Goal: Information Seeking & Learning: Find specific fact

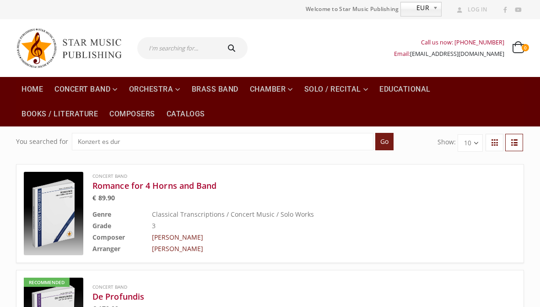
click at [323, 141] on input "Konzert es dur" at bounding box center [223, 141] width 302 height 17
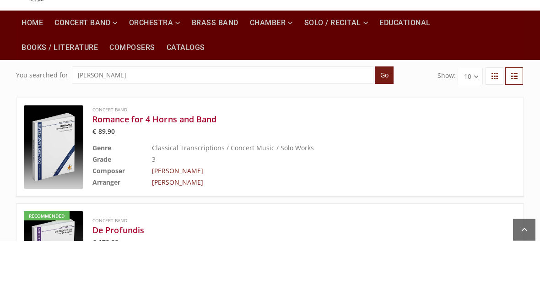
type input "Kramer"
click at [382, 133] on input "Go" at bounding box center [384, 141] width 18 height 17
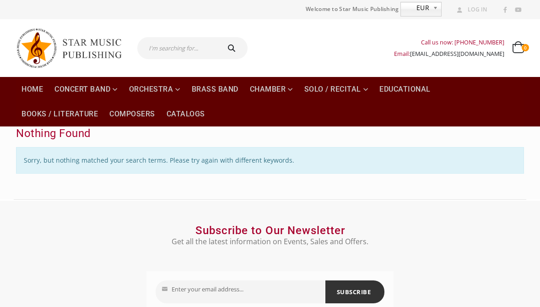
click at [195, 44] on input "text" at bounding box center [177, 48] width 81 height 22
type input "Krommer"
click at [228, 48] on button "submit" at bounding box center [232, 48] width 29 height 22
type input "Krommer"
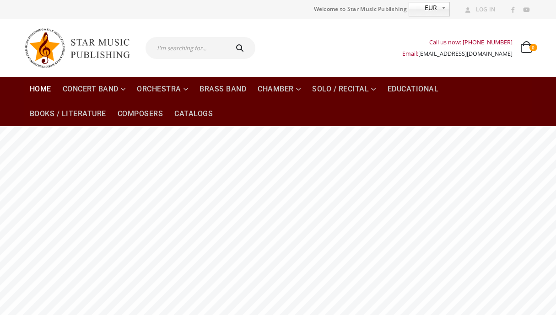
click at [206, 49] on input "text" at bounding box center [186, 48] width 81 height 22
paste input "krommer clarinet concerto op 36"
type input "krommer clarinet concerto op 36"
click at [236, 48] on button "submit" at bounding box center [241, 48] width 29 height 22
type input "krommer clarinet concerto op 36"
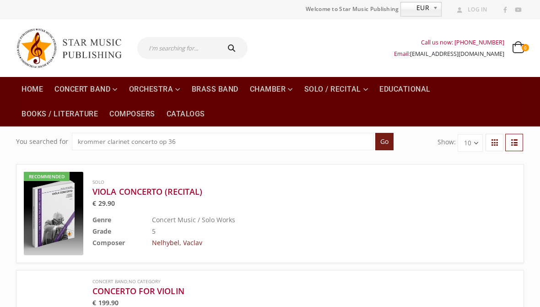
click at [380, 142] on input "Go" at bounding box center [384, 141] width 18 height 17
click at [105, 139] on input "krommer clarinet concerto op 36" at bounding box center [223, 141] width 302 height 17
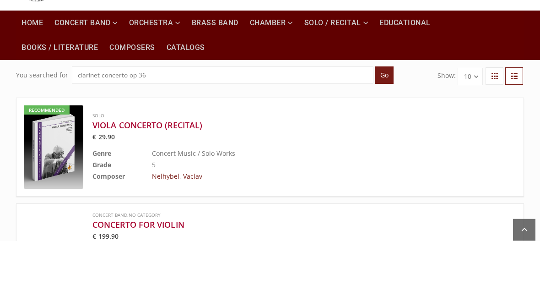
type input "clarinet concerto op 36"
click at [382, 133] on input "Go" at bounding box center [384, 141] width 18 height 17
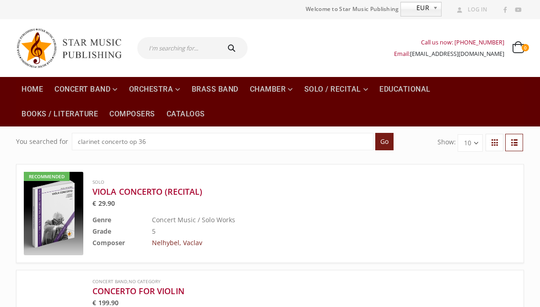
click at [259, 142] on input "clarinet concerto op 36" at bounding box center [223, 141] width 302 height 17
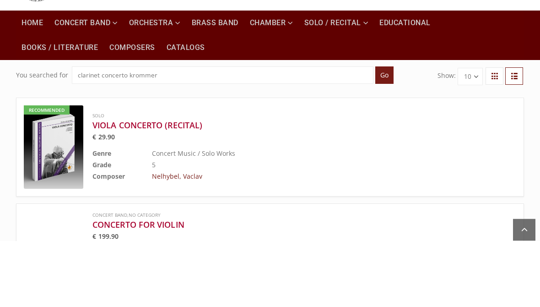
type input "clarinet concerto krommer"
click at [382, 133] on input "Go" at bounding box center [384, 141] width 18 height 17
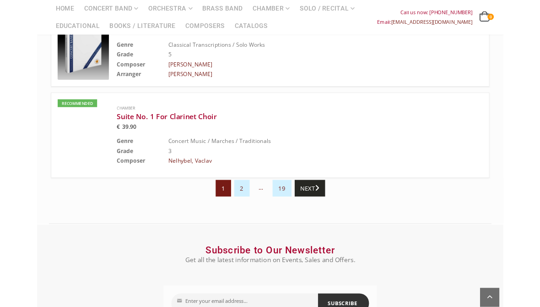
scroll to position [1006, 0]
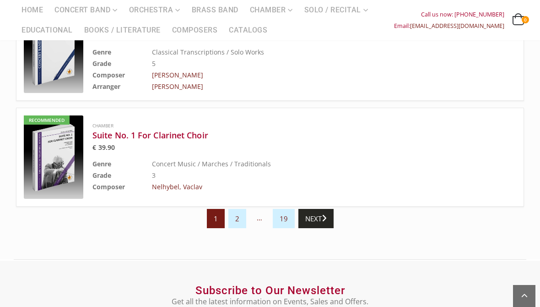
click at [232, 218] on link "2" at bounding box center [237, 218] width 18 height 19
